Goal: Task Accomplishment & Management: Complete application form

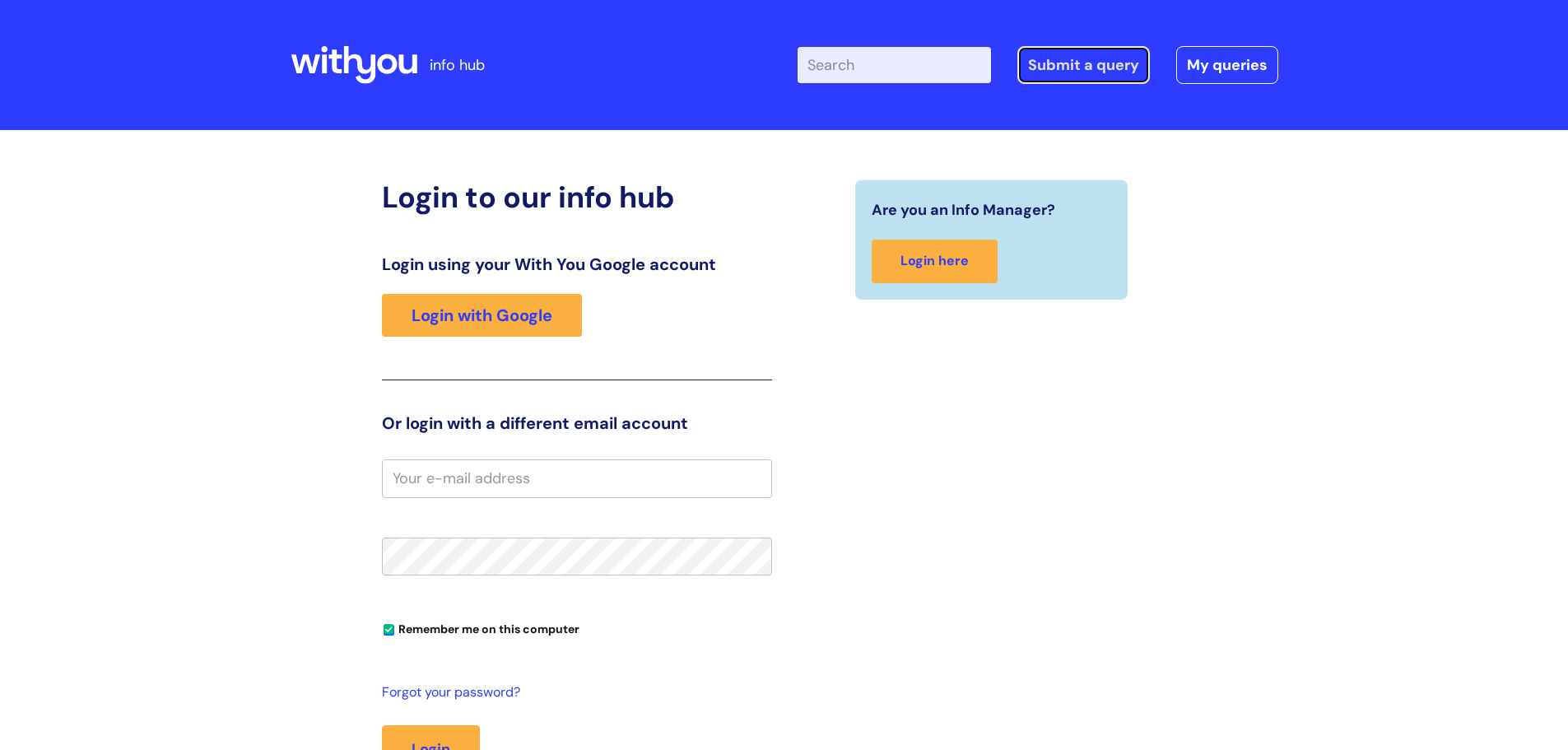
click at [1059, 62] on link "Submit a query" at bounding box center [1083, 65] width 132 height 38
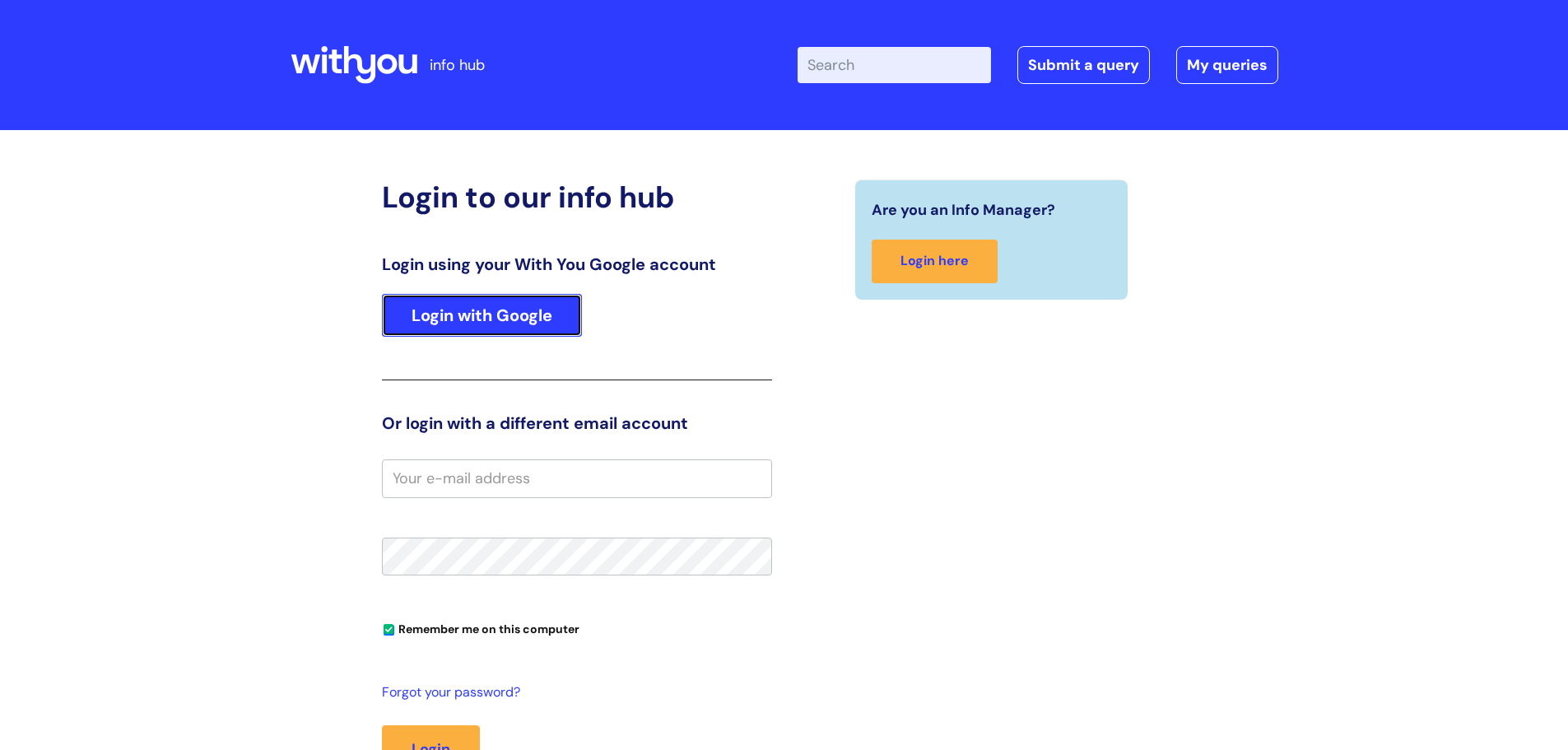
click at [461, 308] on link "Login with Google" at bounding box center [481, 316] width 200 height 43
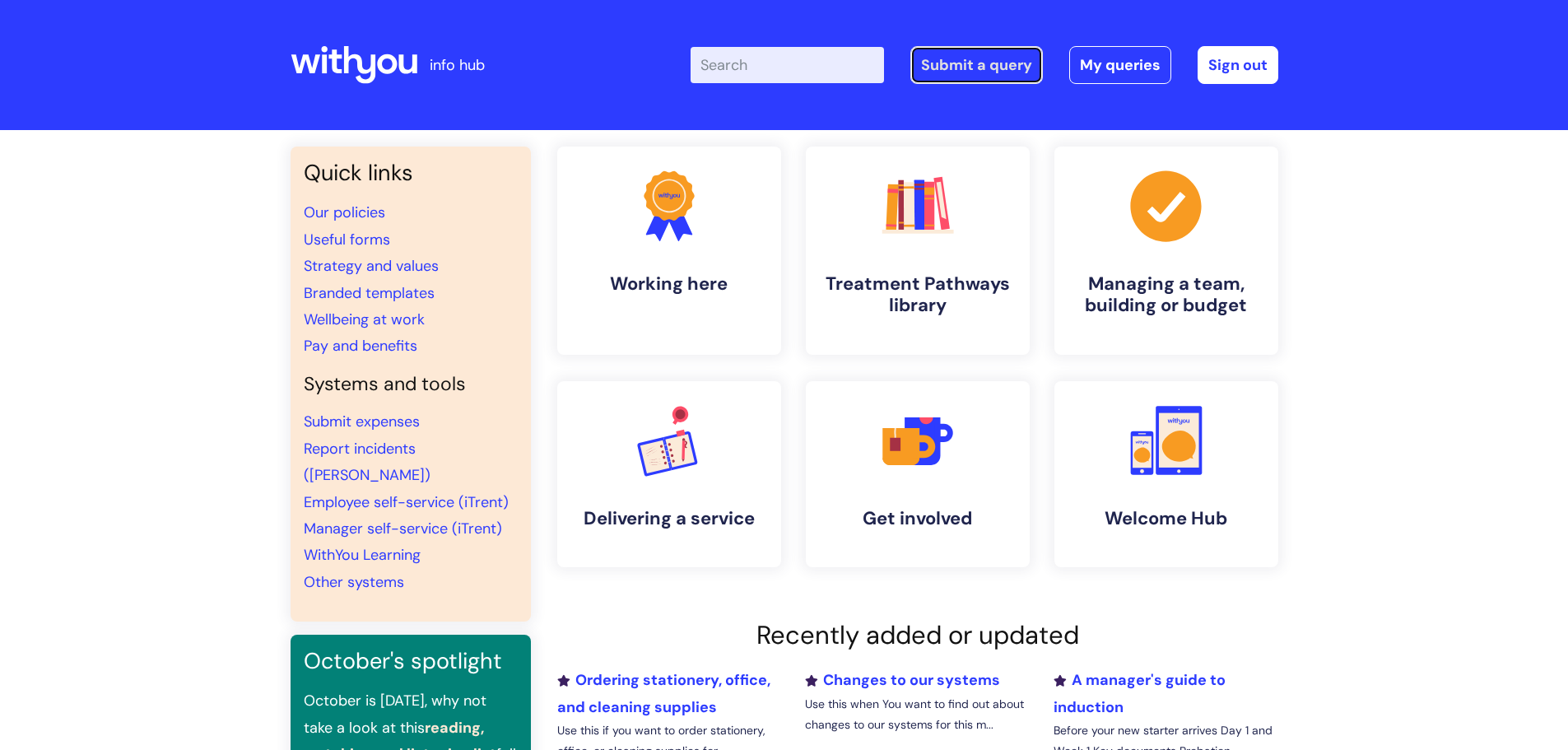
click at [949, 63] on link "Submit a query" at bounding box center [976, 65] width 132 height 38
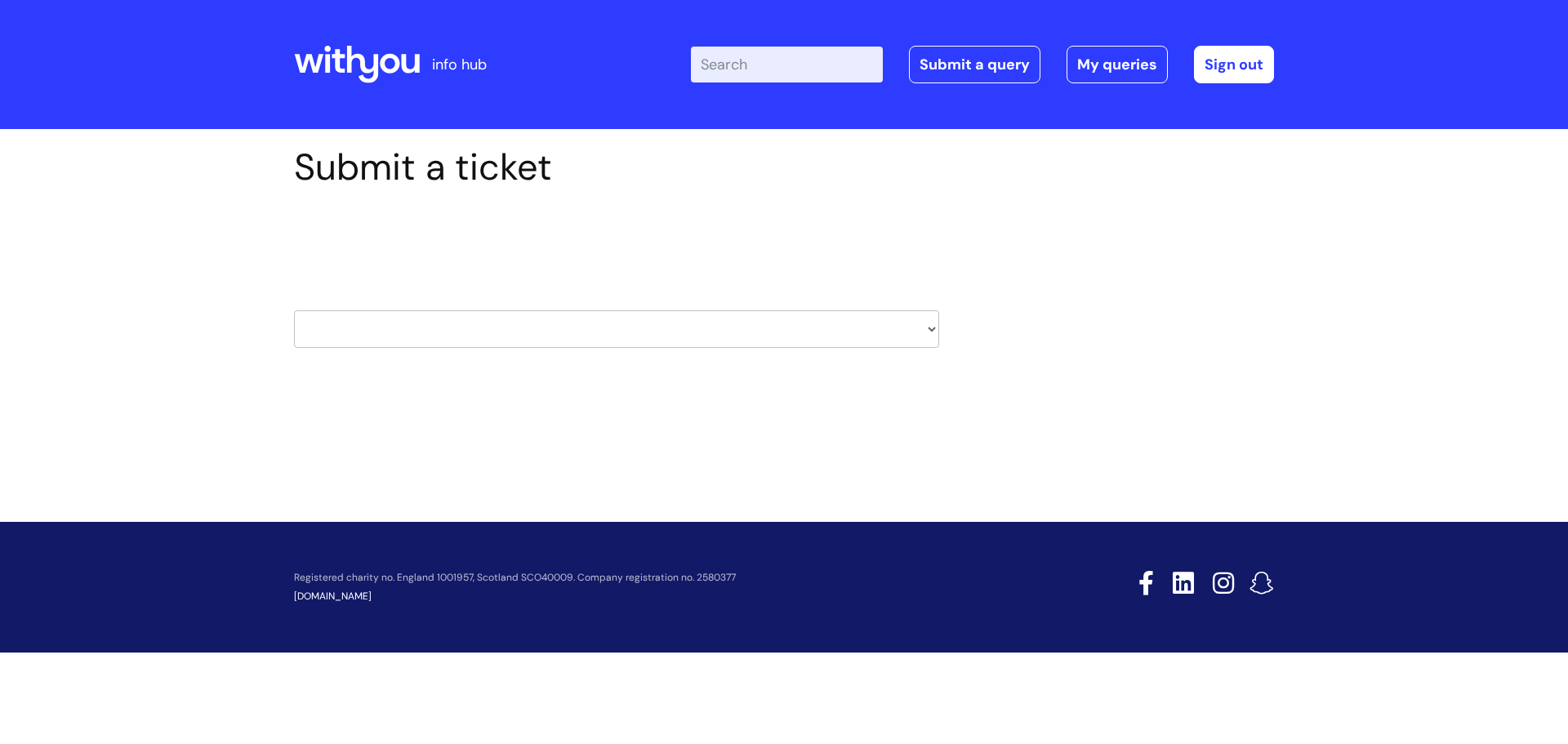
click at [694, 326] on select "HR / People IT and Support Clinical Drug Alerts Finance Accounts Data Support T…" at bounding box center [616, 329] width 645 height 37
select select "it_and_support"
click at [294, 311] on select "HR / People IT and Support Clinical Drug Alerts Finance Accounts Data Support T…" at bounding box center [616, 329] width 645 height 37
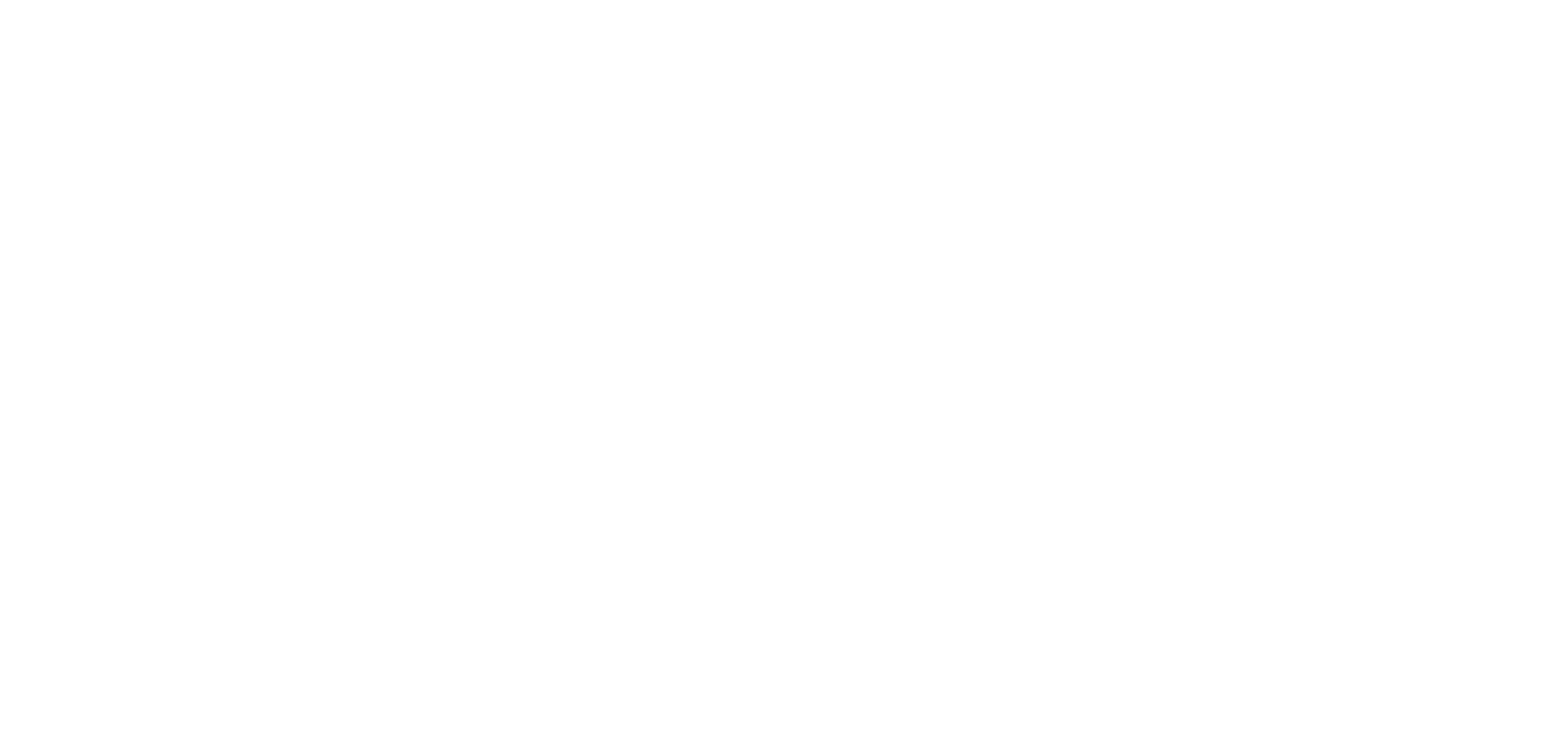
click at [0, 0] on html at bounding box center [0, 0] width 0 height 0
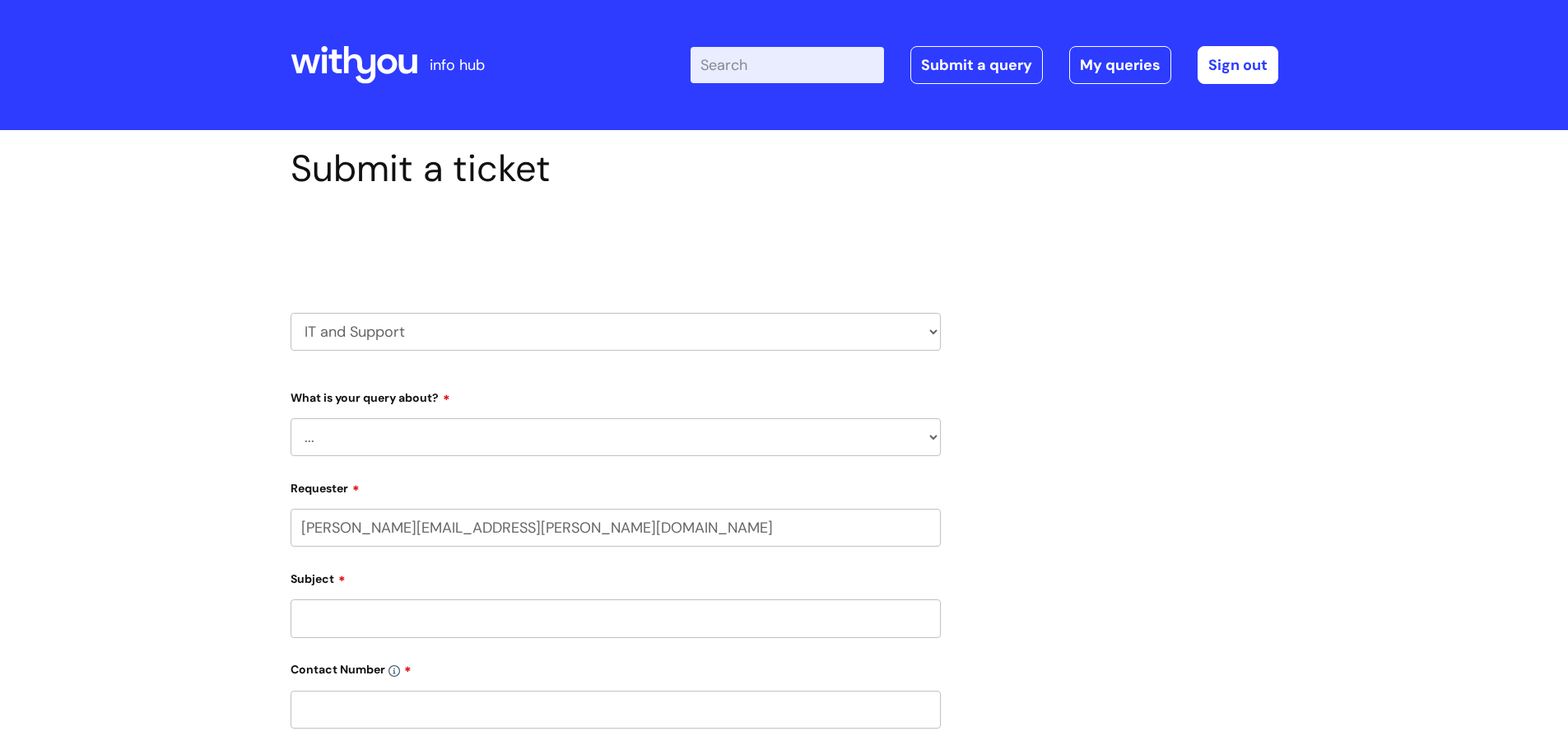
select select "80004157190"
click at [456, 429] on select "... Mobile Phone Reset & MFA Accounts, Starters and Leavers IT Hardware issue I…" at bounding box center [616, 437] width 650 height 38
click at [291, 418] on select "... Mobile Phone Reset & MFA Accounts, Starters and Leavers IT Hardware issue I…" at bounding box center [616, 437] width 650 height 38
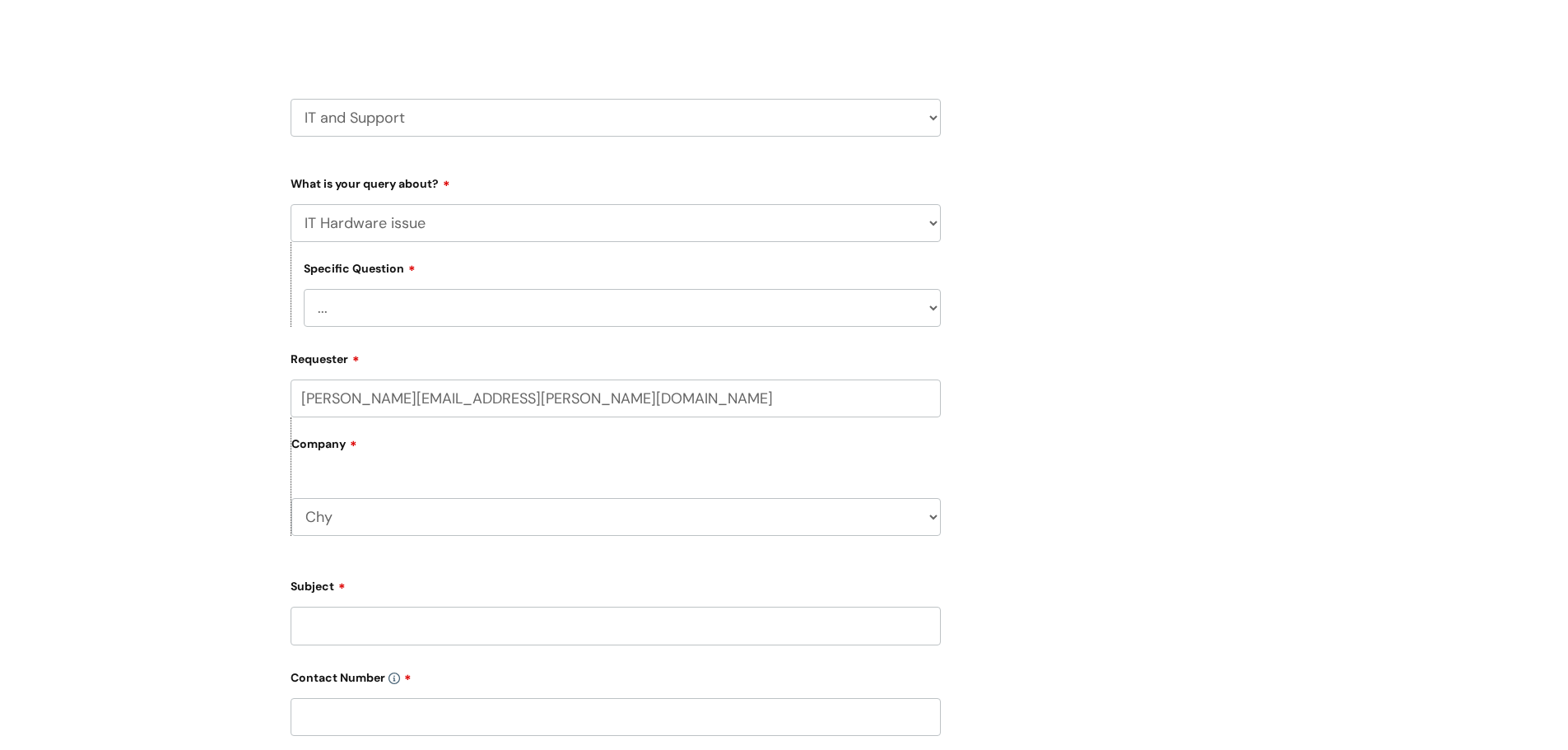
scroll to position [247, 0]
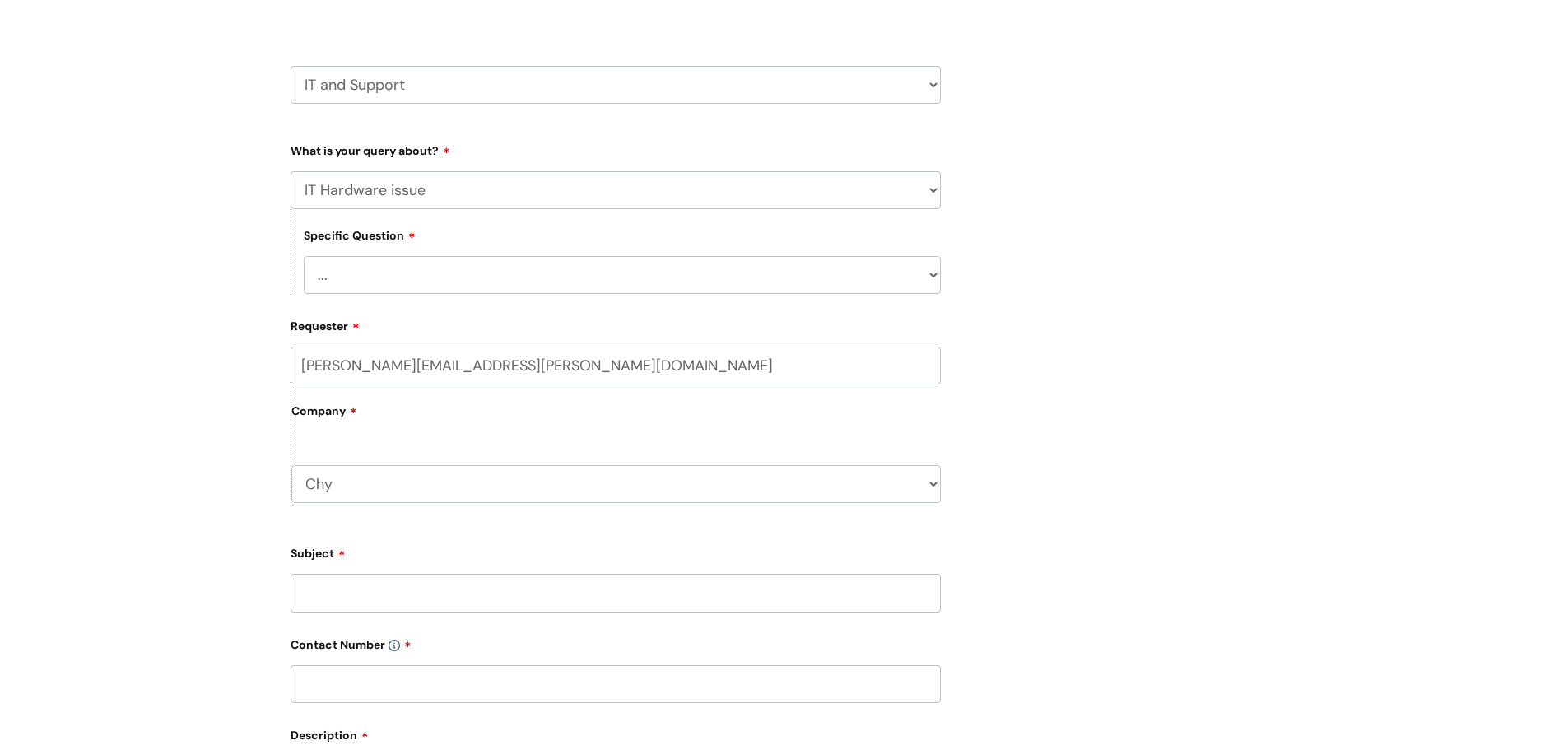
click at [427, 271] on select "... I need a new or replacement ... I’m waiting for new or replacement hardware…" at bounding box center [622, 275] width 637 height 38
click at [304, 256] on select "... I need a new or replacement ... I’m waiting for new or replacement hardware…" at bounding box center [622, 275] width 637 height 38
click at [414, 192] on select "... Mobile Phone Reset & MFA Accounts, Starters and Leavers IT Hardware issue I…" at bounding box center [616, 191] width 650 height 38
select select "Something Else"
click at [291, 172] on select "... Mobile Phone Reset & MFA Accounts, Starters and Leavers IT Hardware issue I…" at bounding box center [616, 191] width 650 height 38
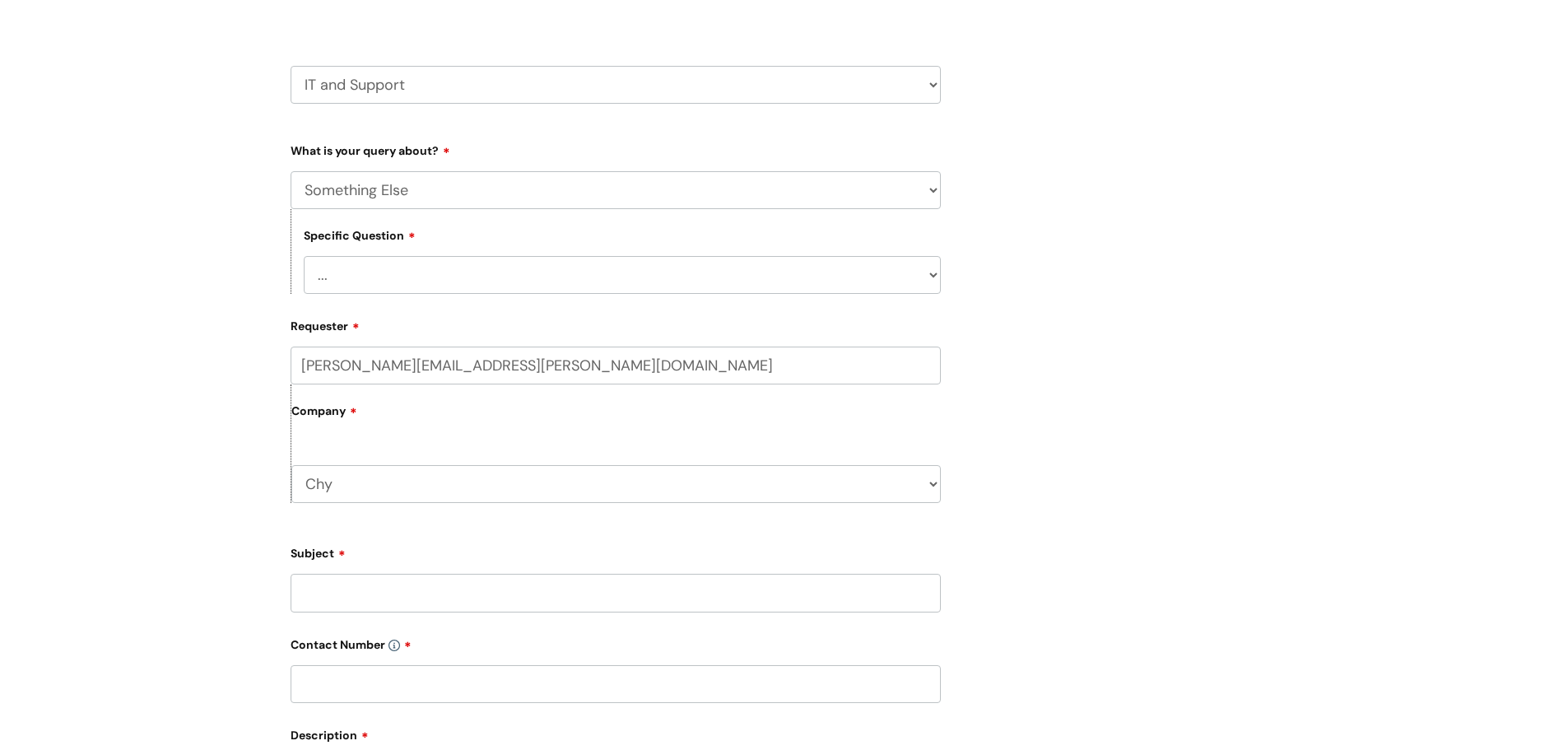
click at [380, 270] on select "... My problem is not listed" at bounding box center [622, 275] width 637 height 38
select select "My problem is not listed"
click at [304, 256] on select "... My problem is not listed" at bounding box center [622, 275] width 637 height 38
click at [395, 594] on input "Subject" at bounding box center [616, 593] width 650 height 38
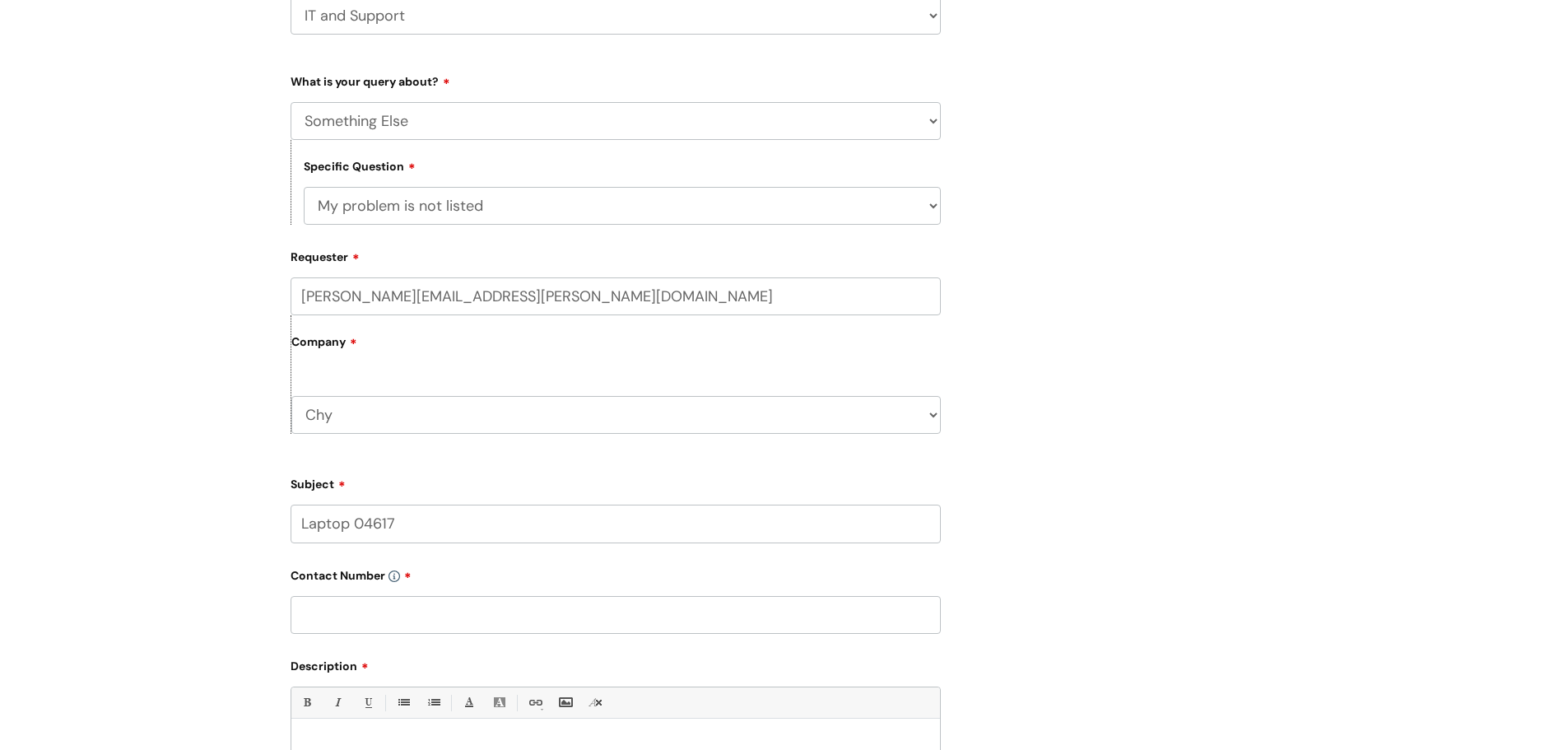
scroll to position [412, 0]
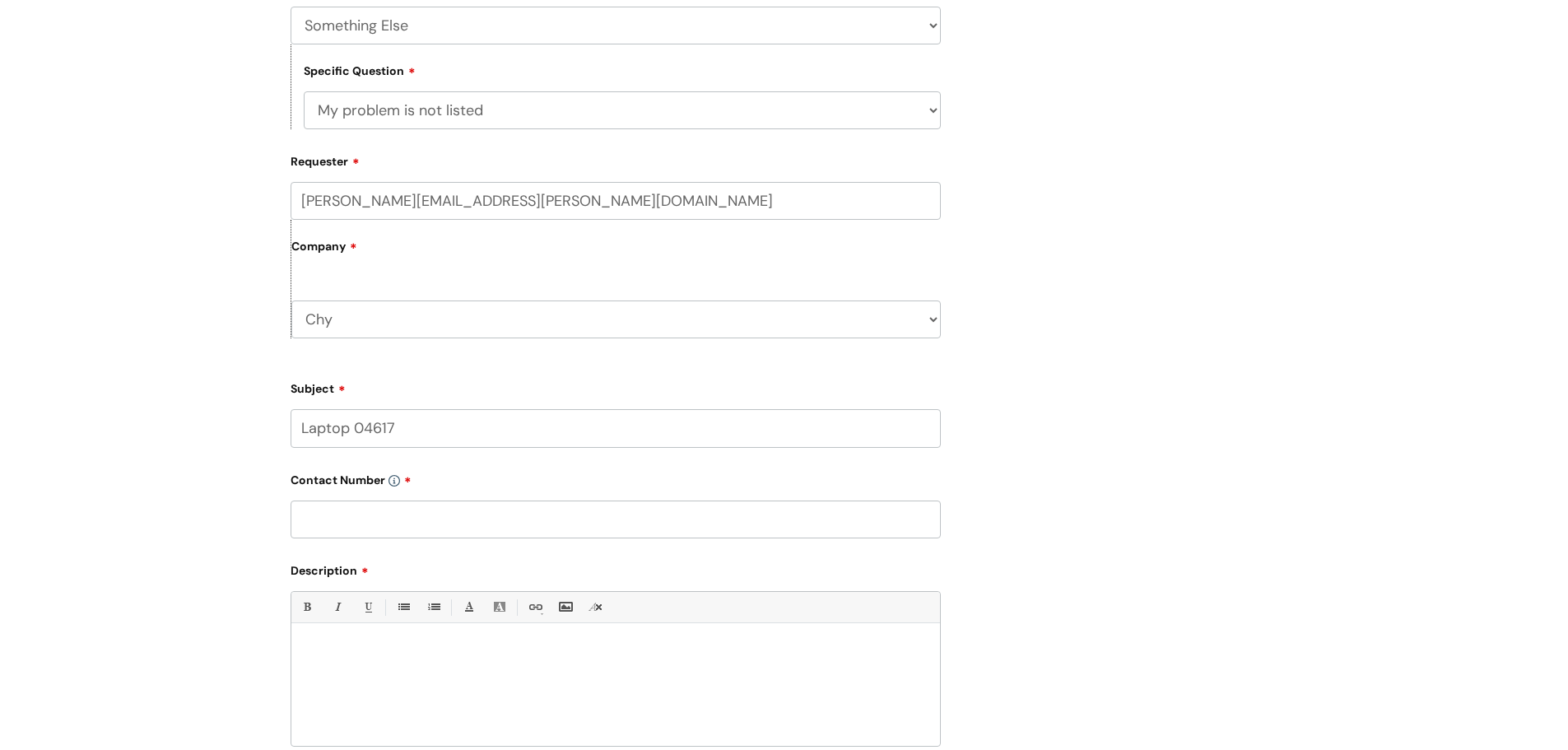
type input "Laptop 04617"
click at [354, 528] on input "text" at bounding box center [616, 519] width 650 height 38
type input "01872 262414"
click at [408, 646] on p at bounding box center [615, 651] width 624 height 15
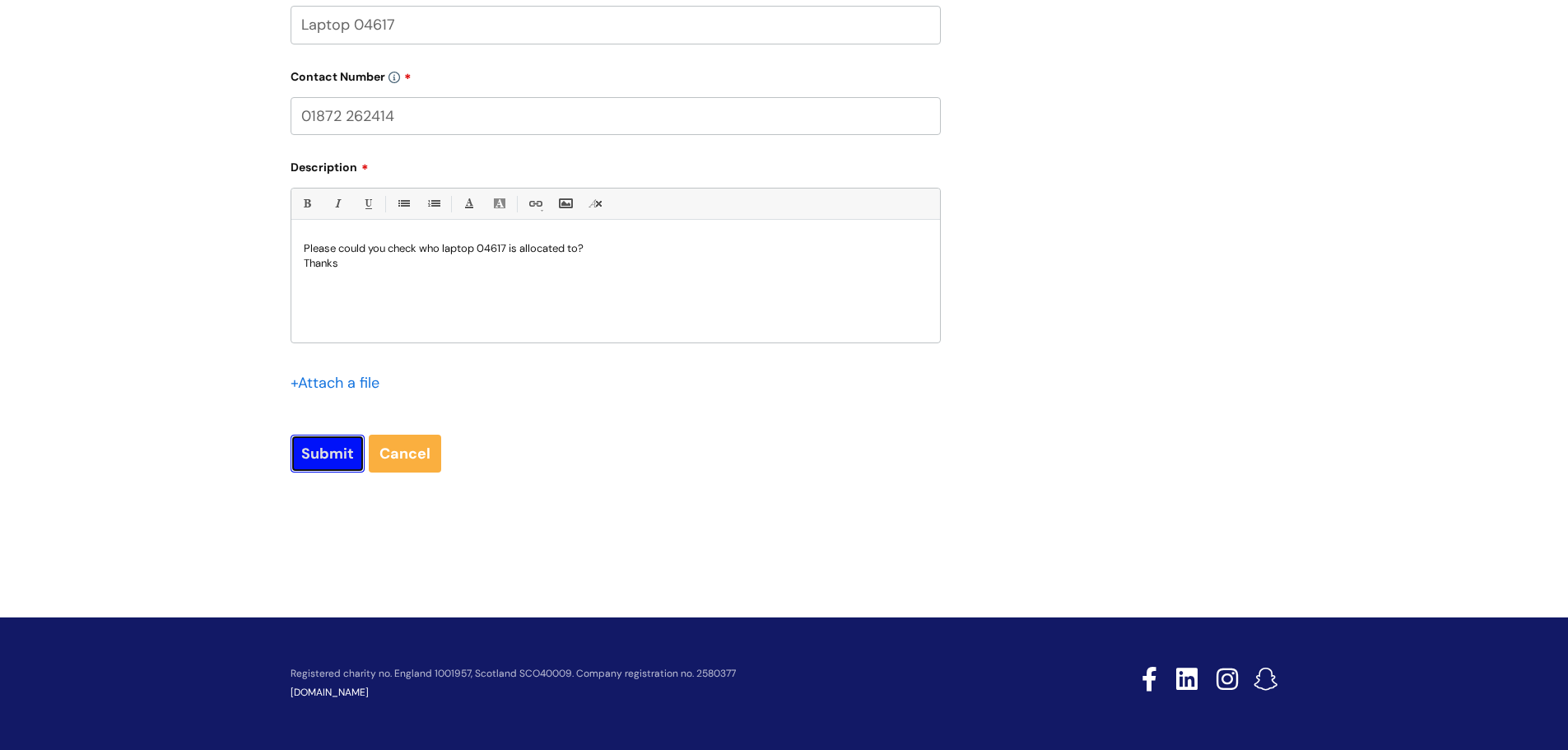
click at [329, 447] on input "Submit" at bounding box center [328, 454] width 74 height 38
type input "Please Wait..."
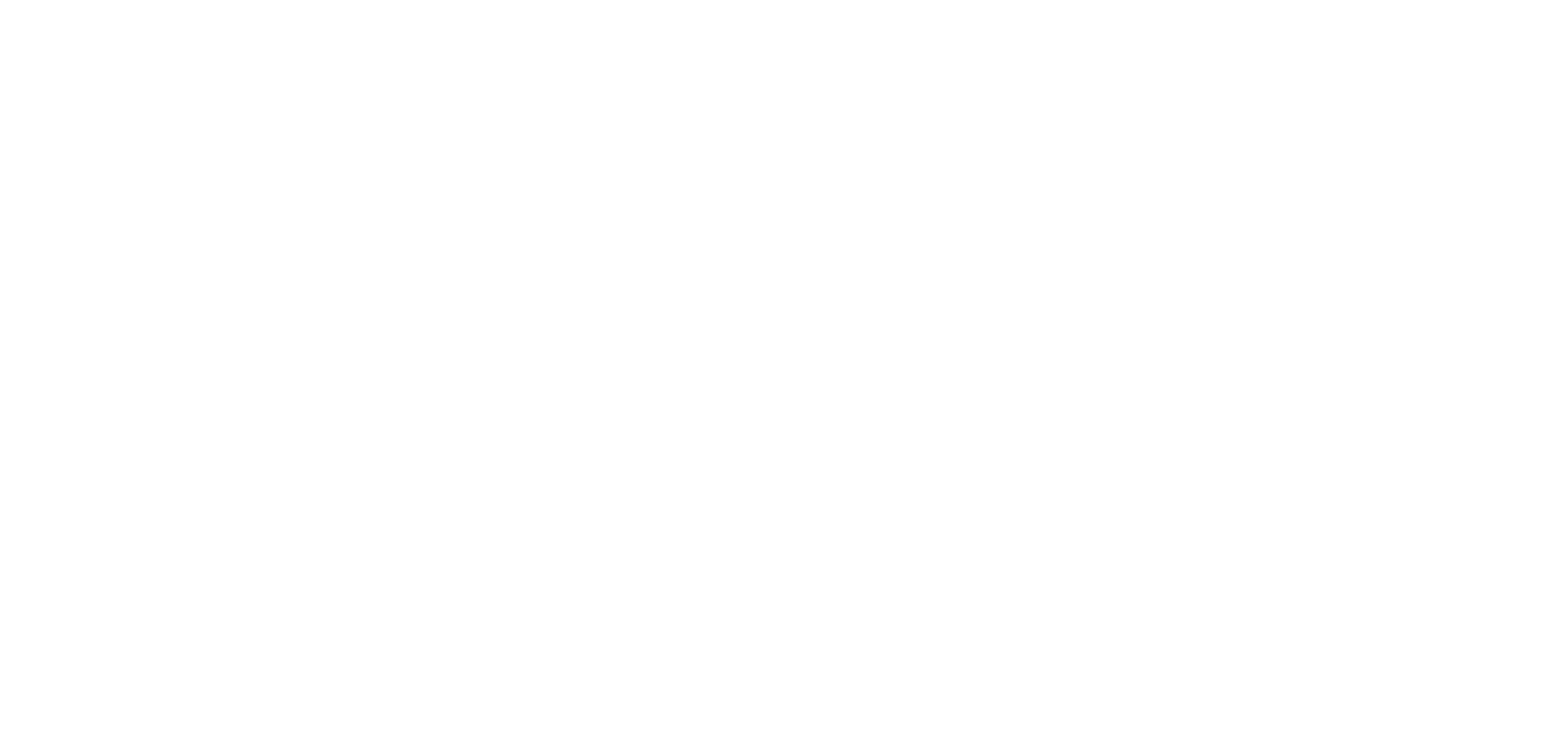
select select "Something Else"
select select "My problem is not listed"
